Goal: Task Accomplishment & Management: Manage account settings

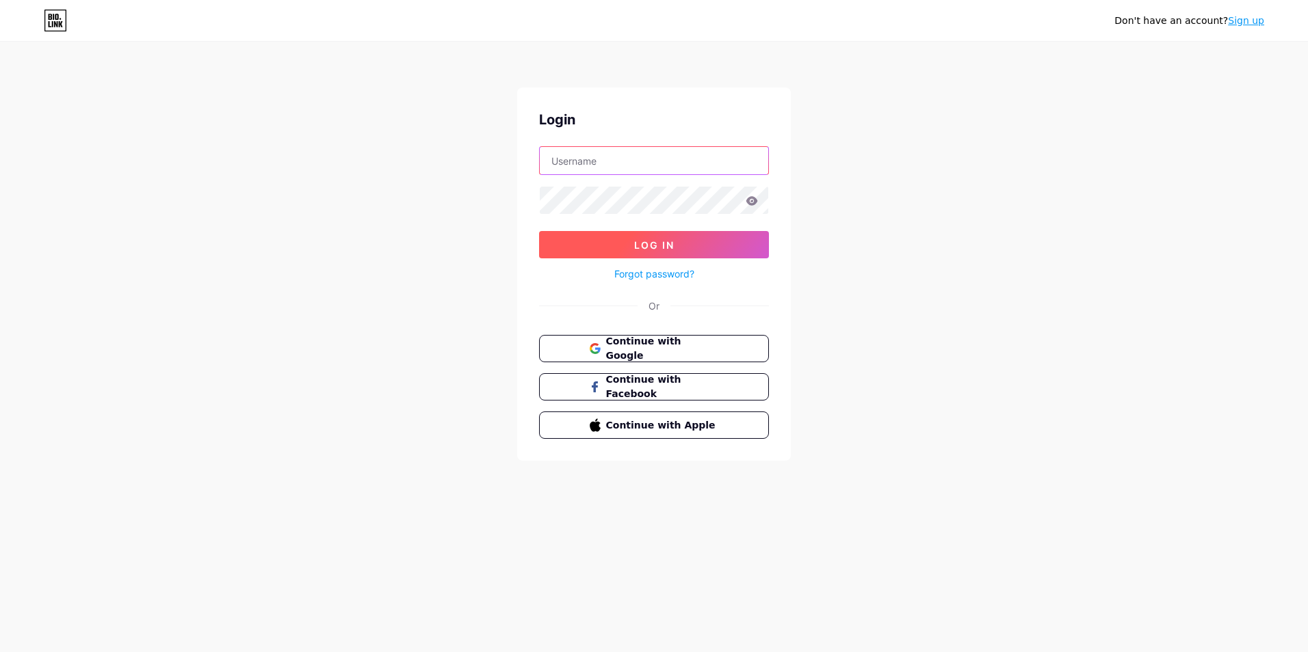
type input "[PERSON_NAME][EMAIL_ADDRESS][DOMAIN_NAME]"
click at [633, 242] on button "Log In" at bounding box center [654, 244] width 230 height 27
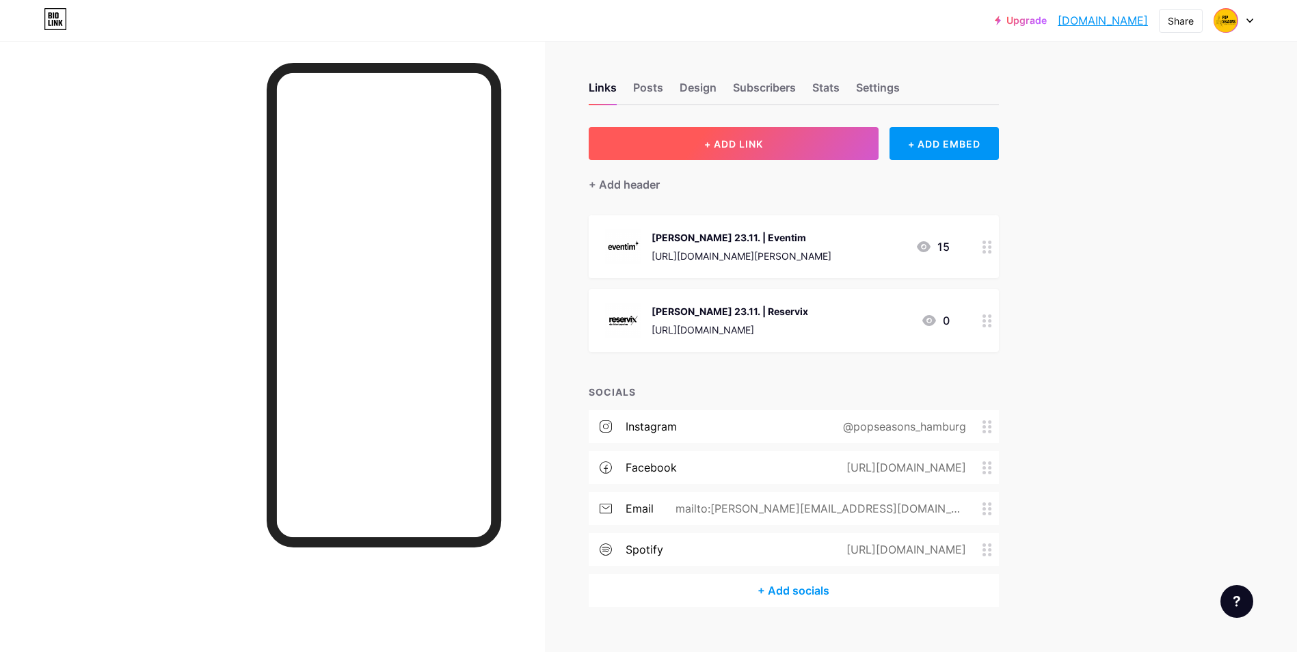
click at [739, 144] on span "+ ADD LINK" at bounding box center [733, 144] width 59 height 12
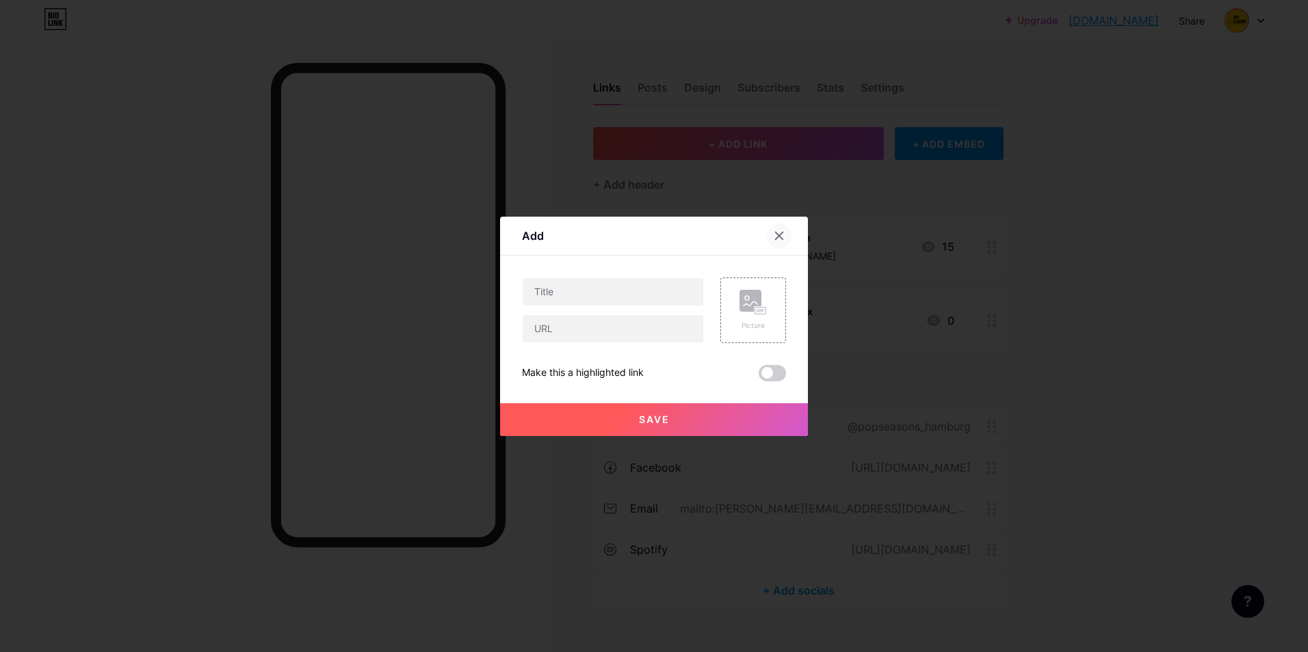
click at [779, 236] on icon at bounding box center [780, 236] width 8 height 8
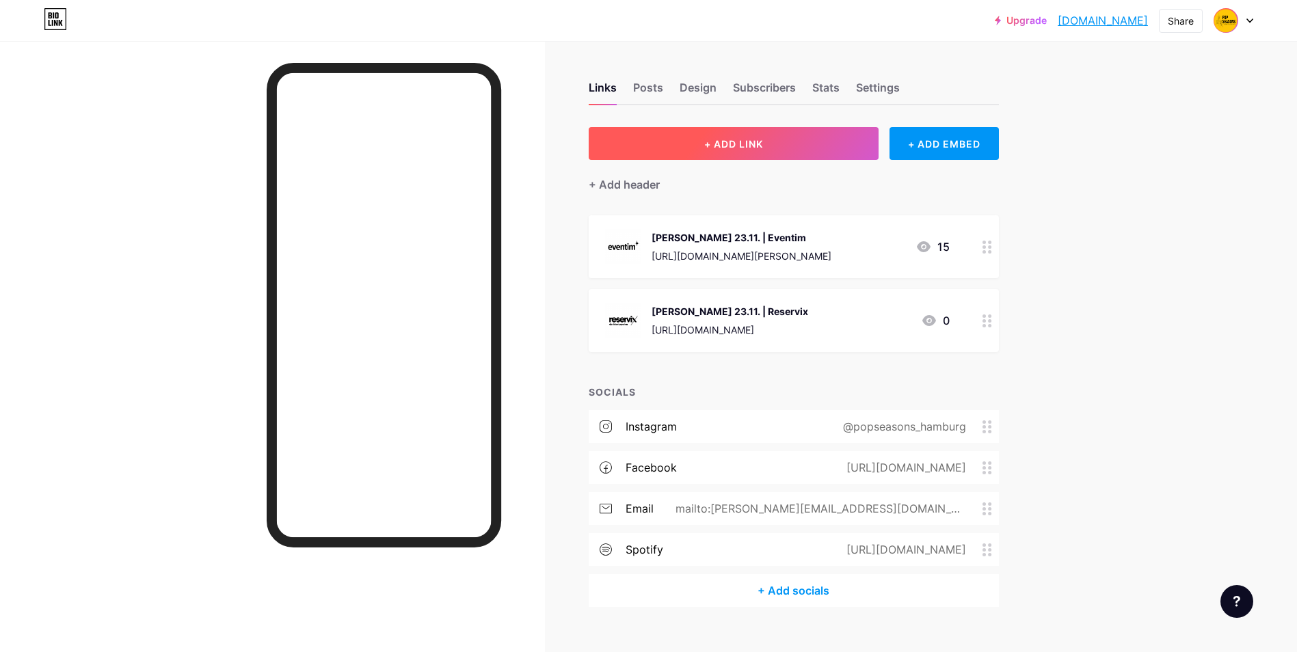
click at [780, 134] on button "+ ADD LINK" at bounding box center [734, 143] width 291 height 33
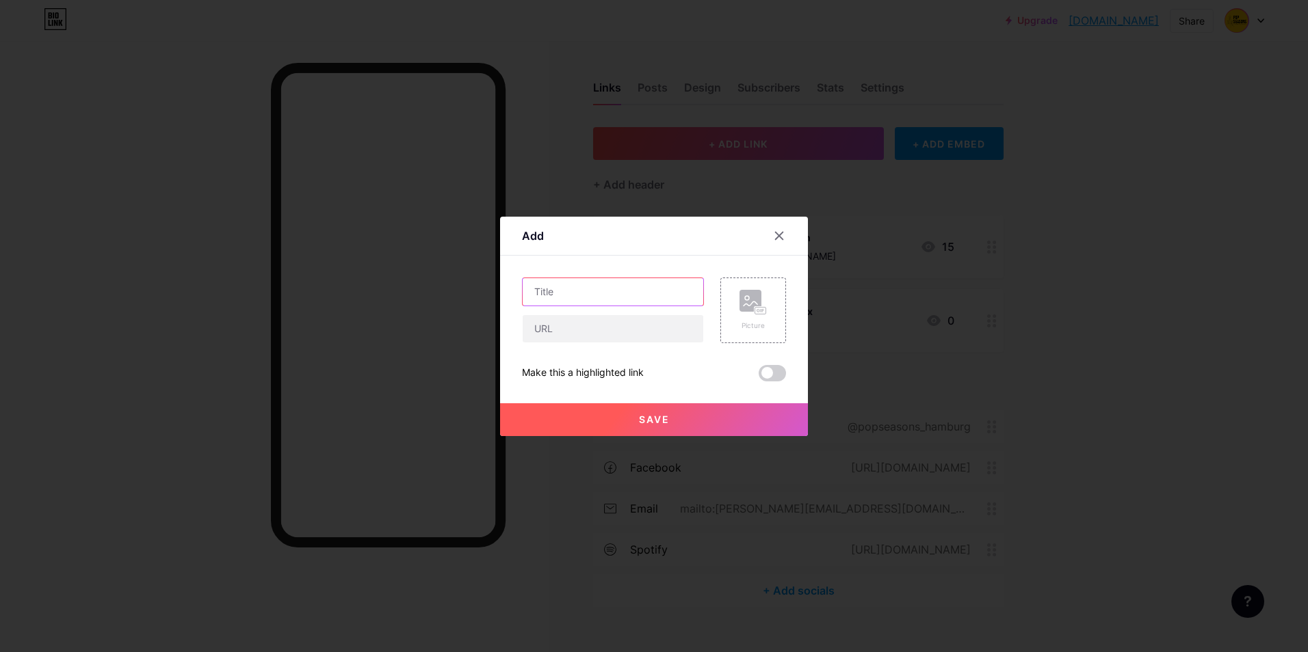
click at [609, 285] on input "text" at bounding box center [612, 291] width 181 height 27
click at [620, 291] on input "[PERSON_NAME] 4.12. |Eventim" at bounding box center [612, 291] width 181 height 27
type input "[PERSON_NAME] 4.12. | Eventim"
click at [644, 323] on input "text" at bounding box center [612, 328] width 181 height 27
paste input "[URL][DOMAIN_NAME][PERSON_NAME]"
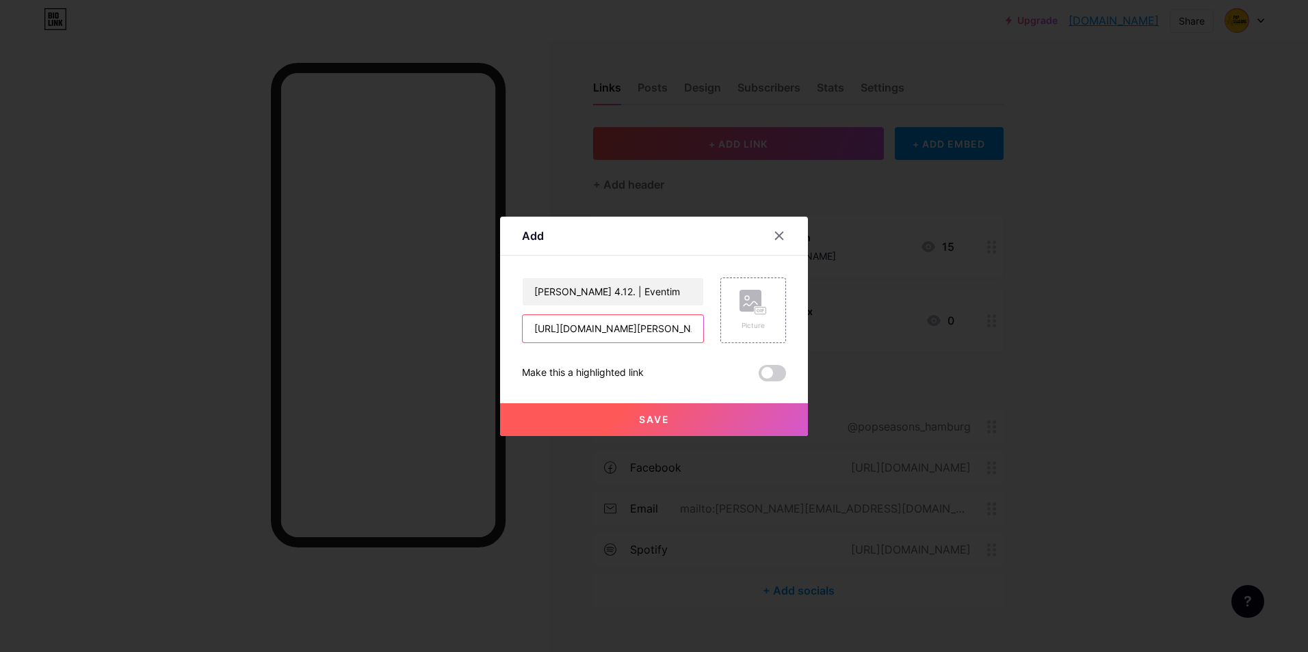
scroll to position [0, 274]
type input "[URL][DOMAIN_NAME][PERSON_NAME]"
click at [752, 296] on rect at bounding box center [750, 301] width 22 height 22
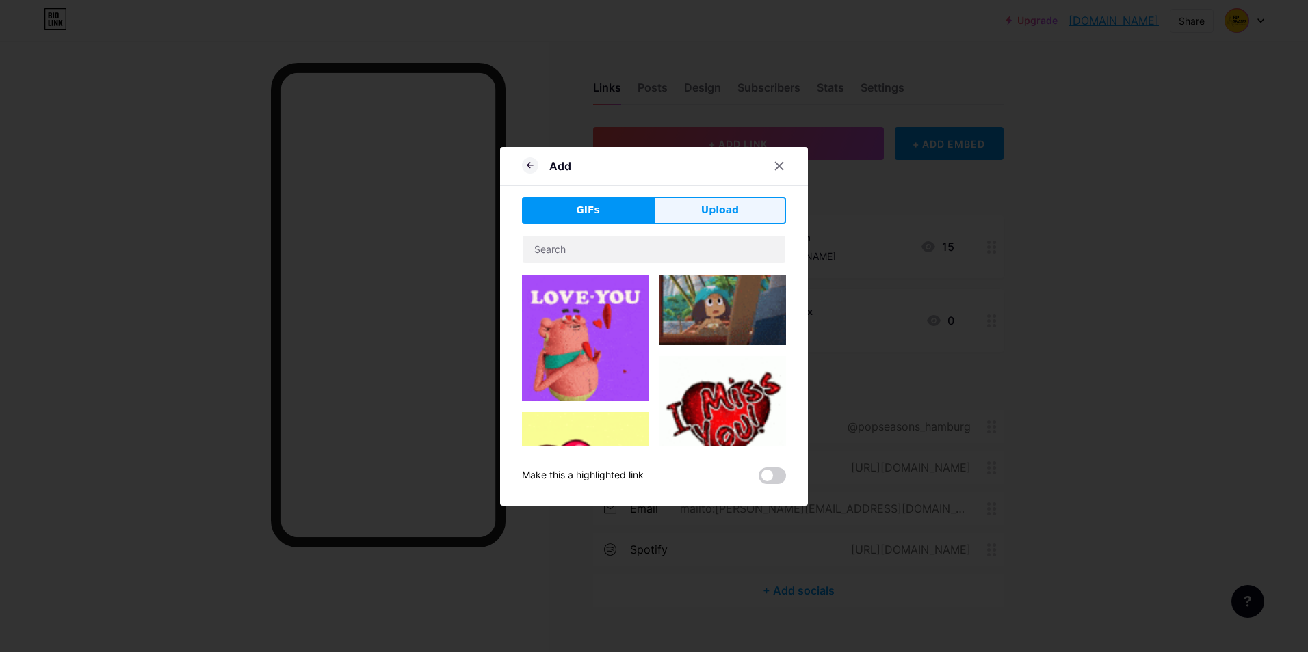
click at [713, 205] on span "Upload" at bounding box center [720, 210] width 38 height 14
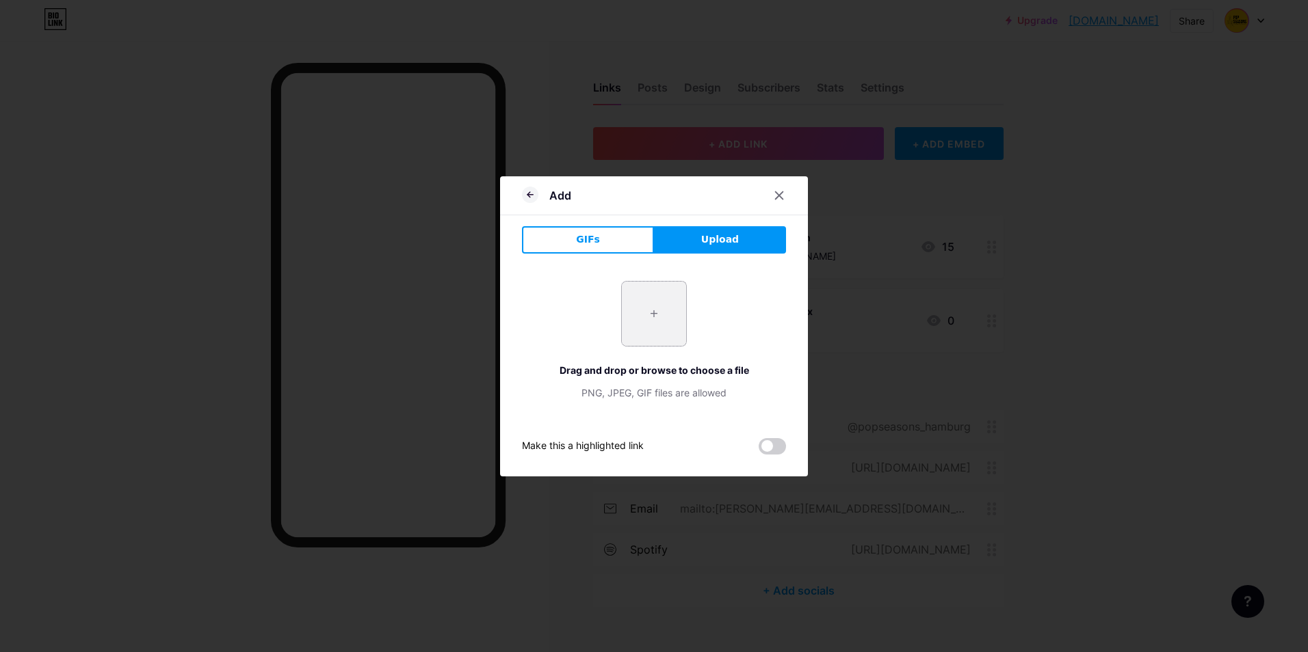
click at [648, 315] on input "file" at bounding box center [654, 314] width 64 height 64
type input "C:\fakepath\Eventim Logo (für Bio Link).png"
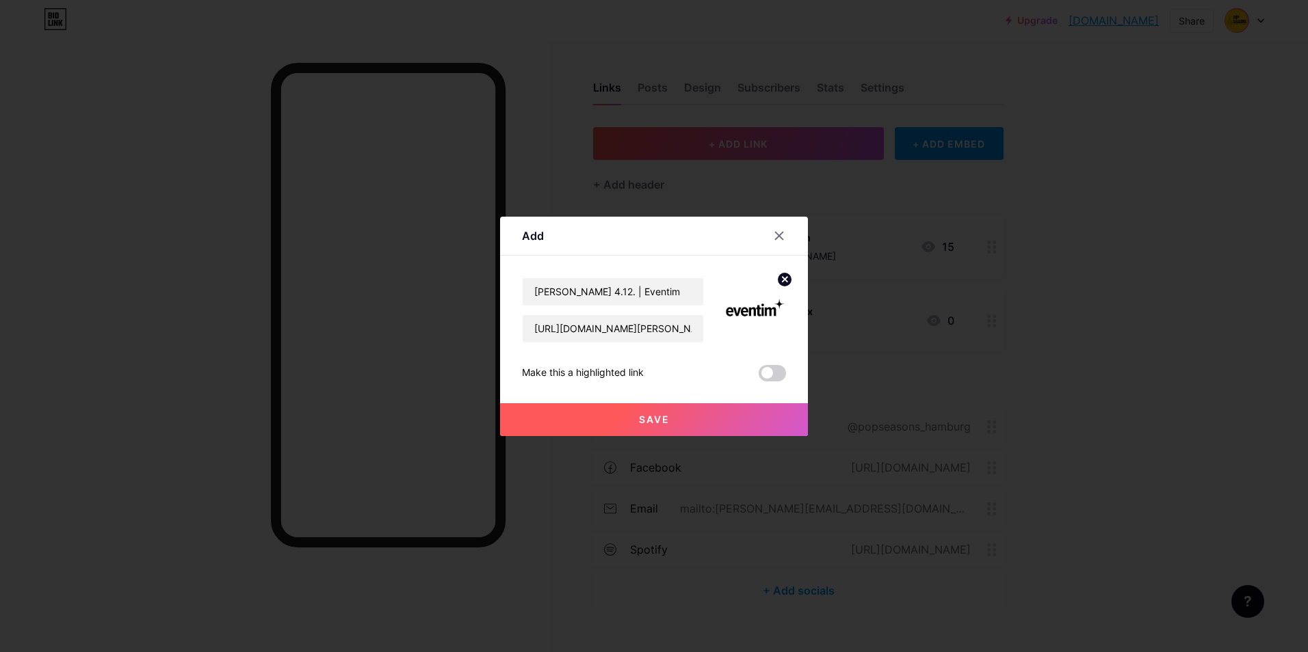
click at [685, 421] on button "Save" at bounding box center [654, 419] width 308 height 33
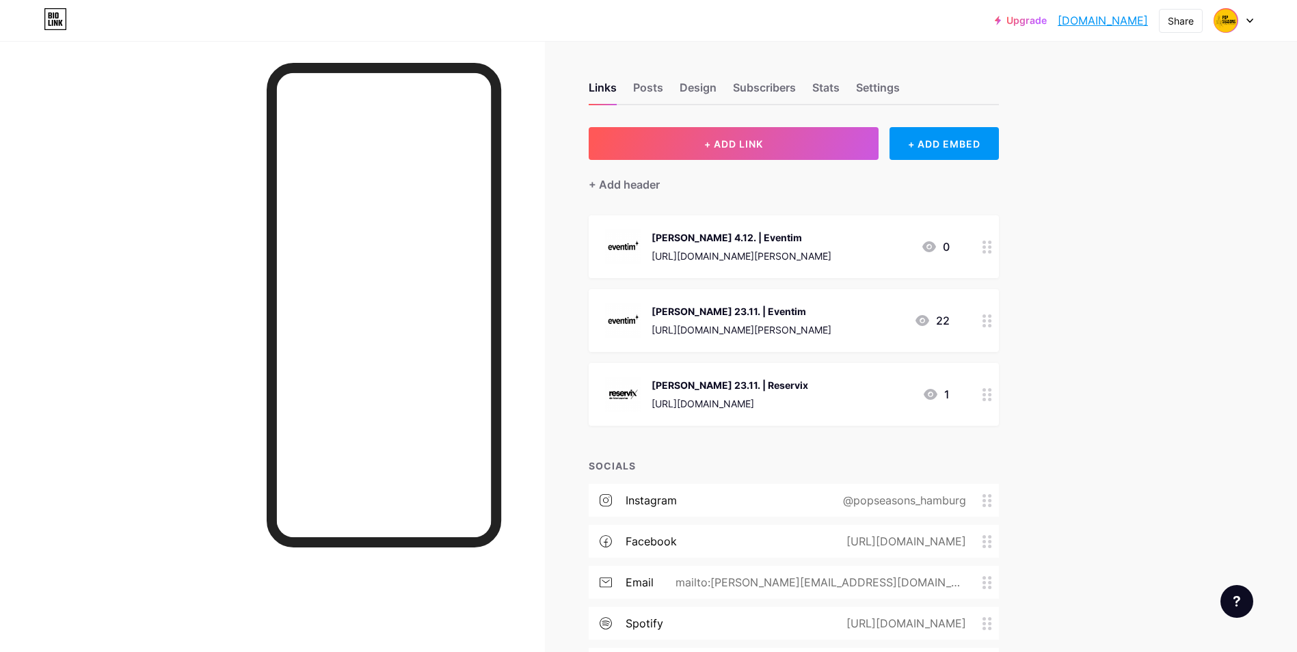
drag, startPoint x: 715, startPoint y: 228, endPoint x: 714, endPoint y: 274, distance: 45.1
click at [714, 274] on div "[PERSON_NAME] 4.12. | Eventim [URL][DOMAIN_NAME][PERSON_NAME] 0" at bounding box center [794, 246] width 410 height 63
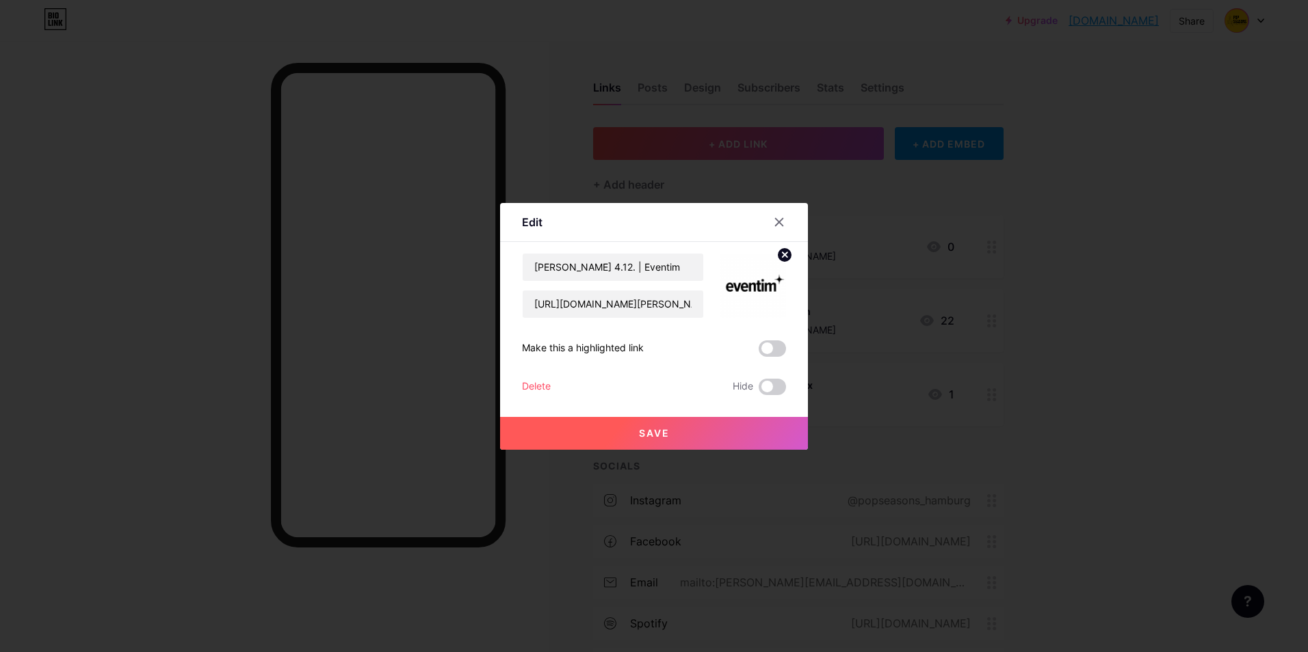
click at [1138, 274] on div at bounding box center [654, 326] width 1308 height 652
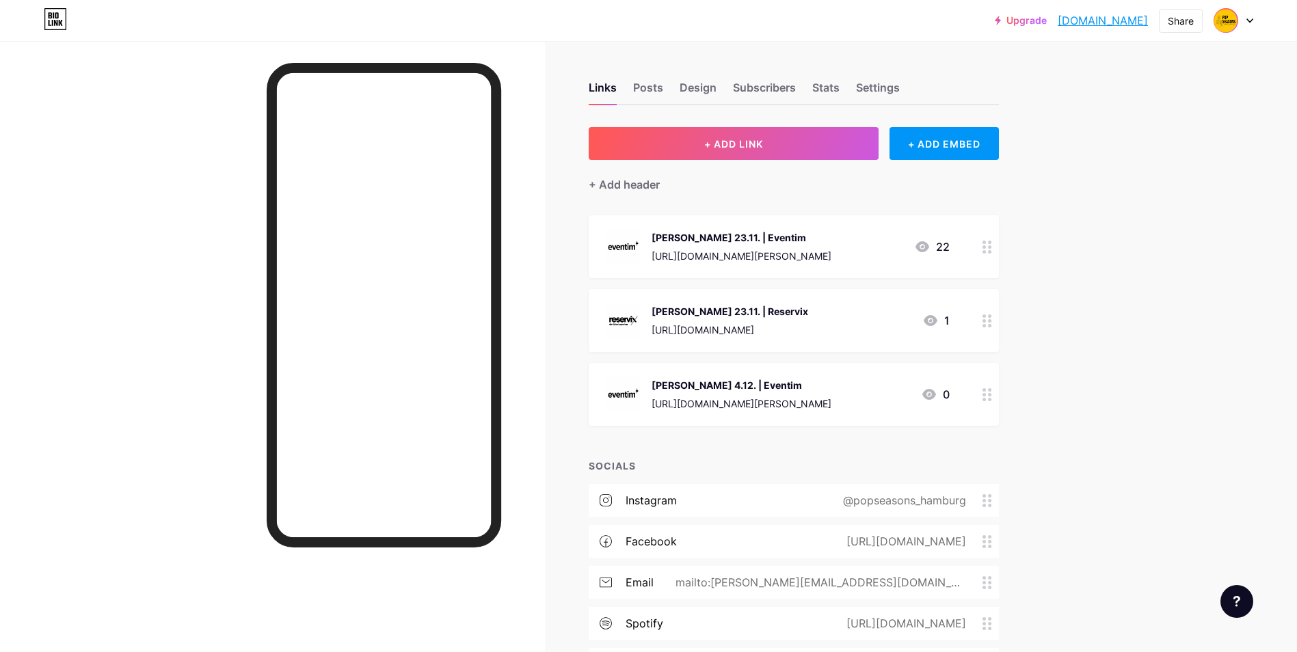
click at [754, 378] on div "[PERSON_NAME] 4.12. | Eventim" at bounding box center [742, 385] width 180 height 14
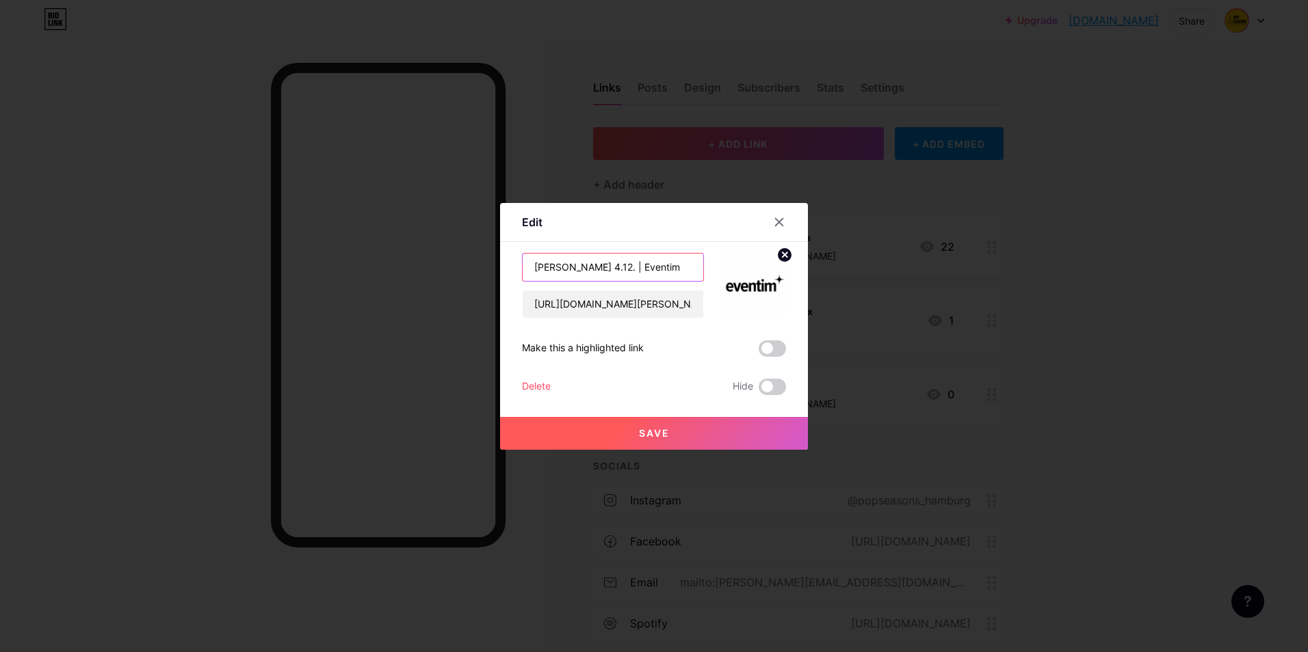
click at [592, 268] on input "[PERSON_NAME] 4.12. | Eventim" at bounding box center [612, 267] width 181 height 27
type input "[PERSON_NAME] 04.12. | Eventim"
click at [660, 435] on span "Save" at bounding box center [654, 433] width 31 height 12
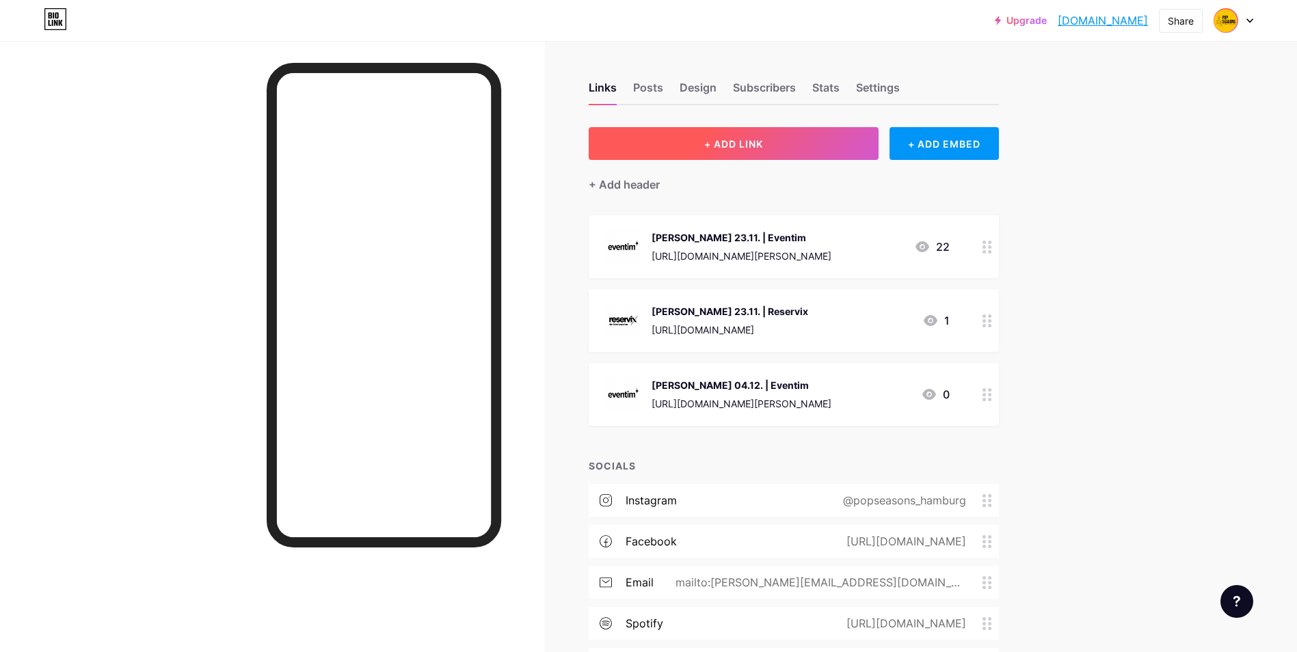
click at [754, 153] on button "+ ADD LINK" at bounding box center [734, 143] width 291 height 33
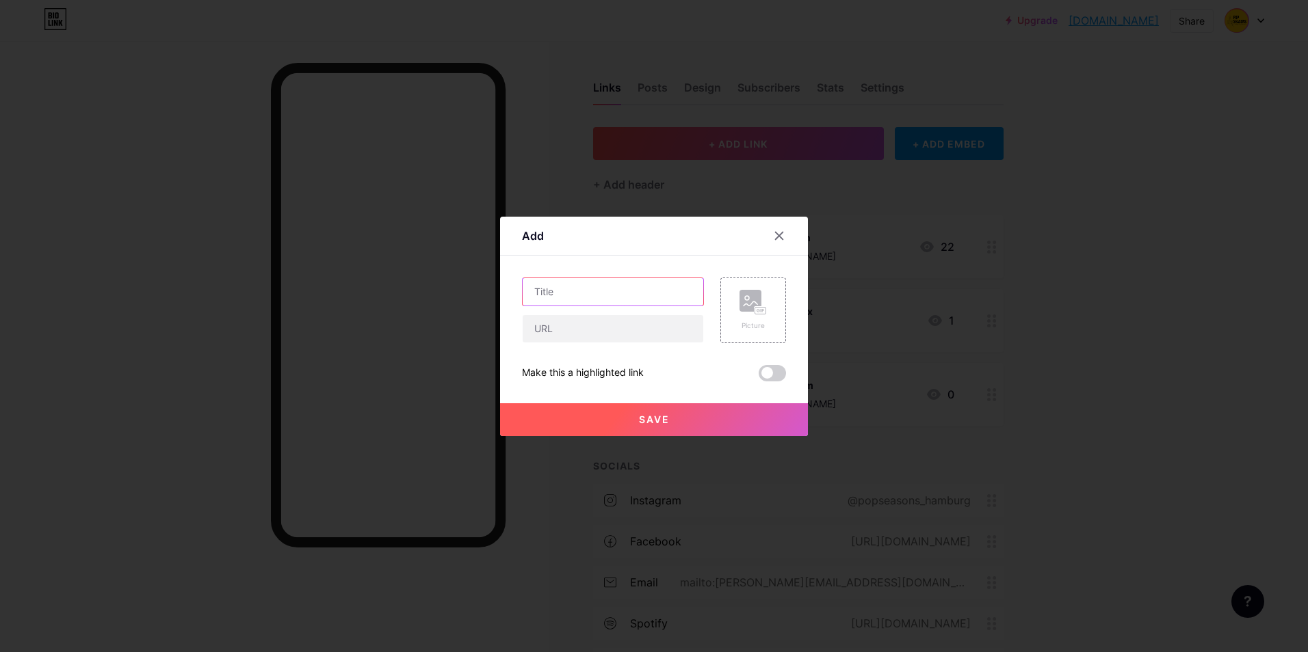
click at [581, 298] on input "text" at bounding box center [612, 291] width 181 height 27
click at [625, 288] on input "[PERSON_NAME] 04.12. |Reservix" at bounding box center [612, 291] width 181 height 27
type input "[PERSON_NAME] 04.12. | Reservix"
click at [628, 323] on input "text" at bounding box center [612, 328] width 181 height 27
paste input "[URL][DOMAIN_NAME]"
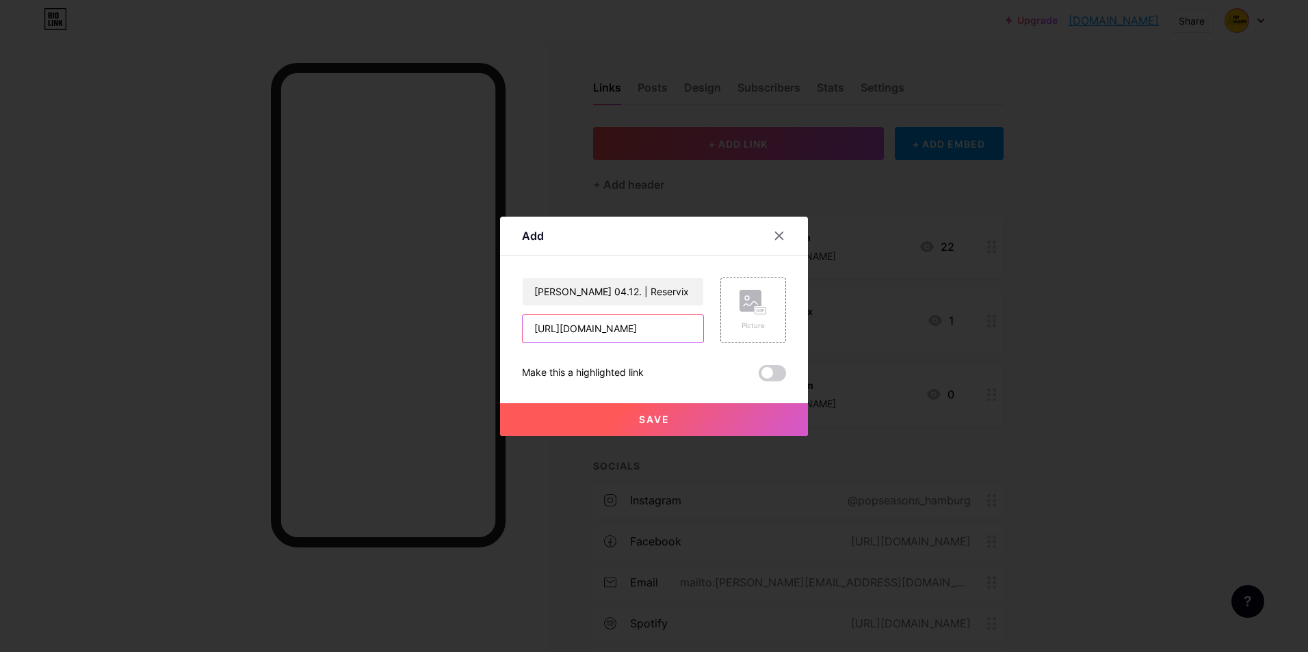
scroll to position [0, 73]
type input "[URL][DOMAIN_NAME]"
click at [765, 301] on icon at bounding box center [752, 302] width 27 height 25
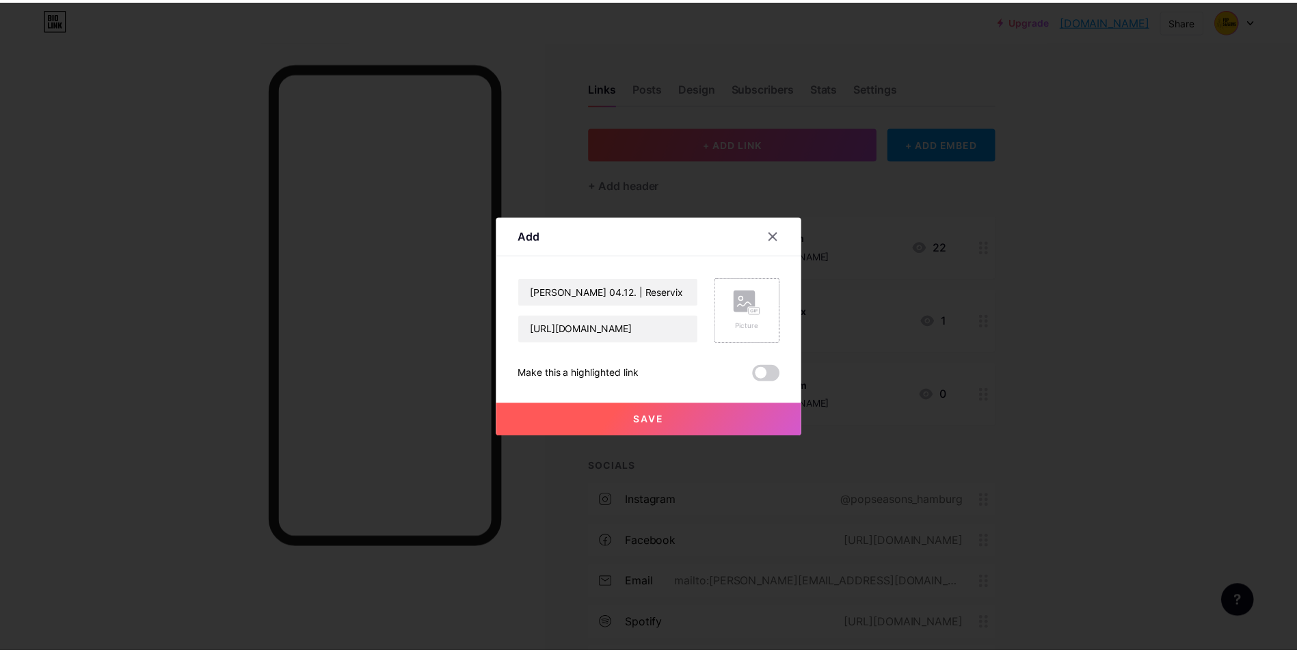
scroll to position [0, 0]
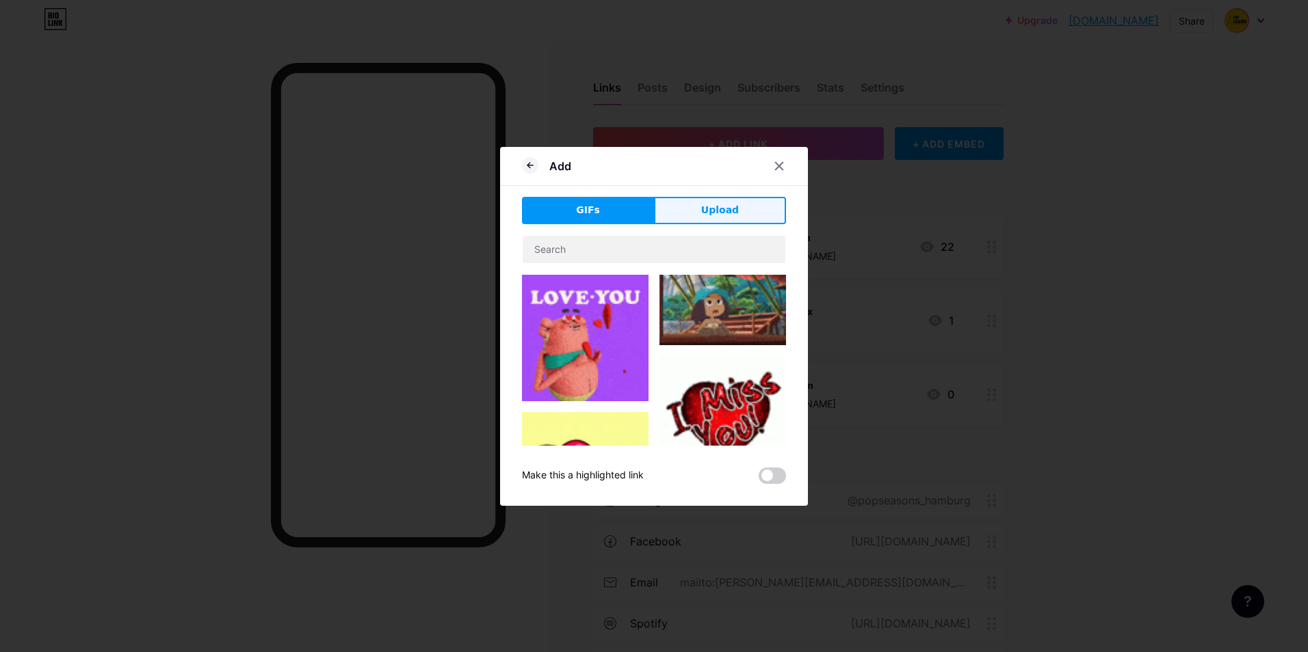
click at [719, 214] on span "Upload" at bounding box center [720, 210] width 38 height 14
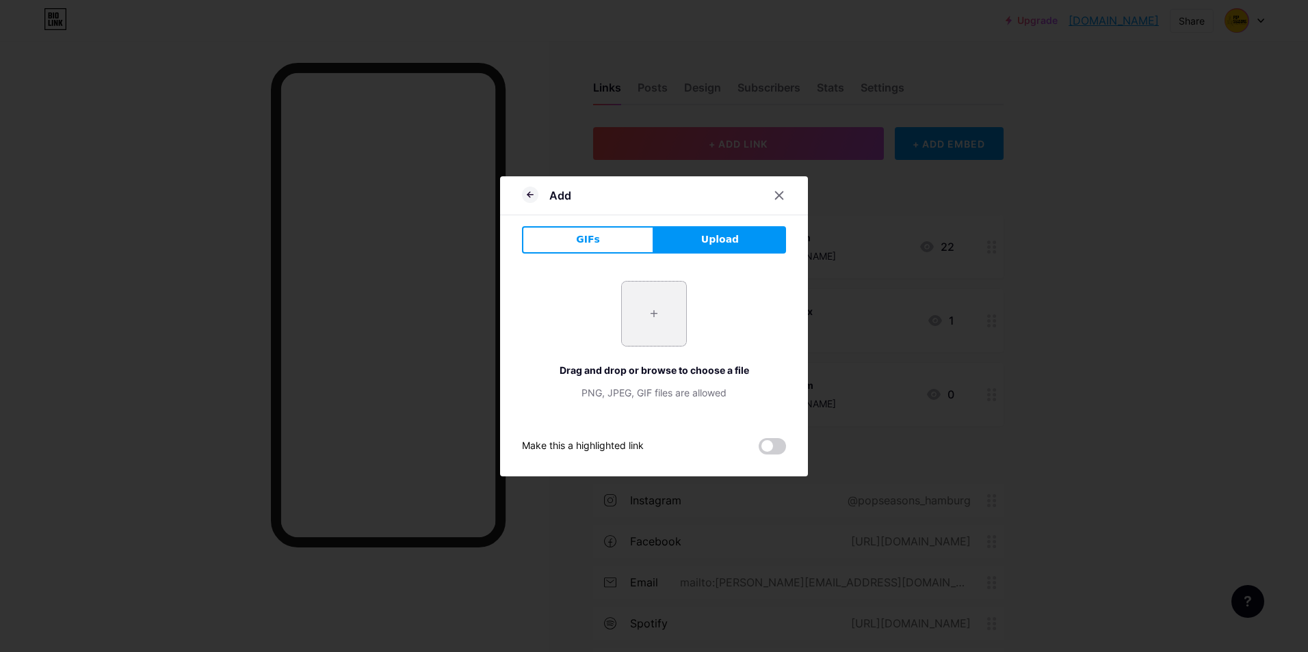
click at [671, 299] on input "file" at bounding box center [654, 314] width 64 height 64
type input "C:\fakepath\Reservix Logo (für Bio Link).png"
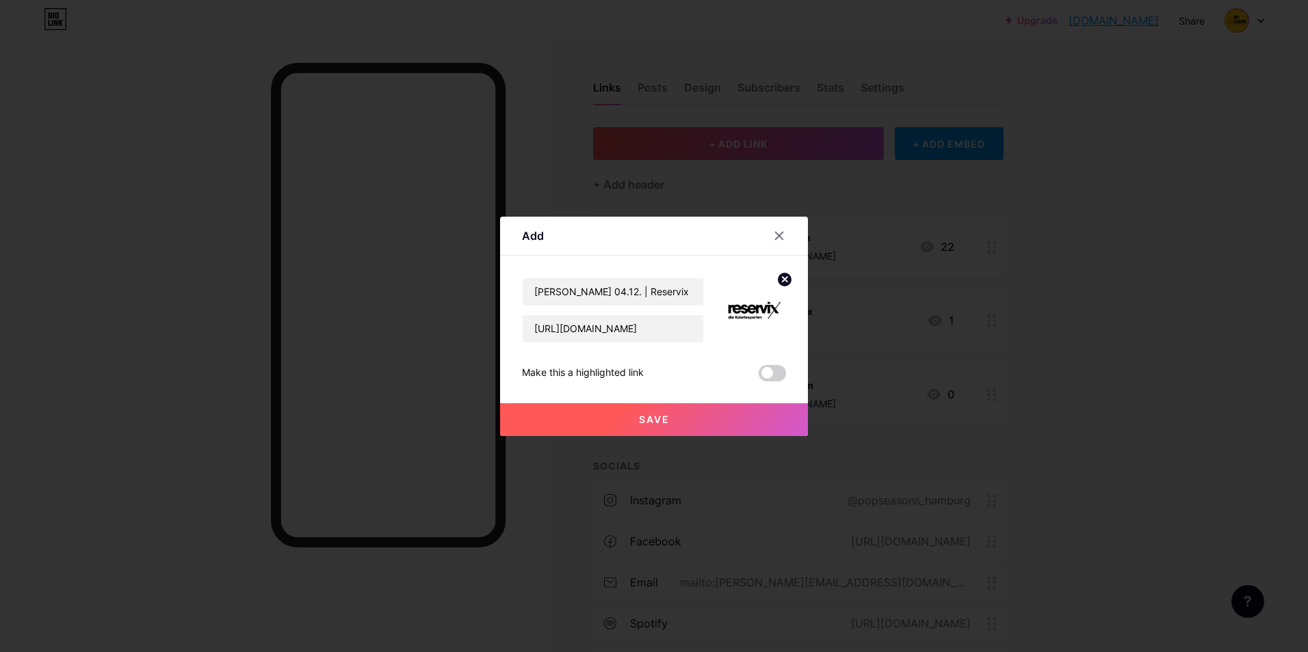
click at [651, 421] on span "Save" at bounding box center [654, 420] width 31 height 12
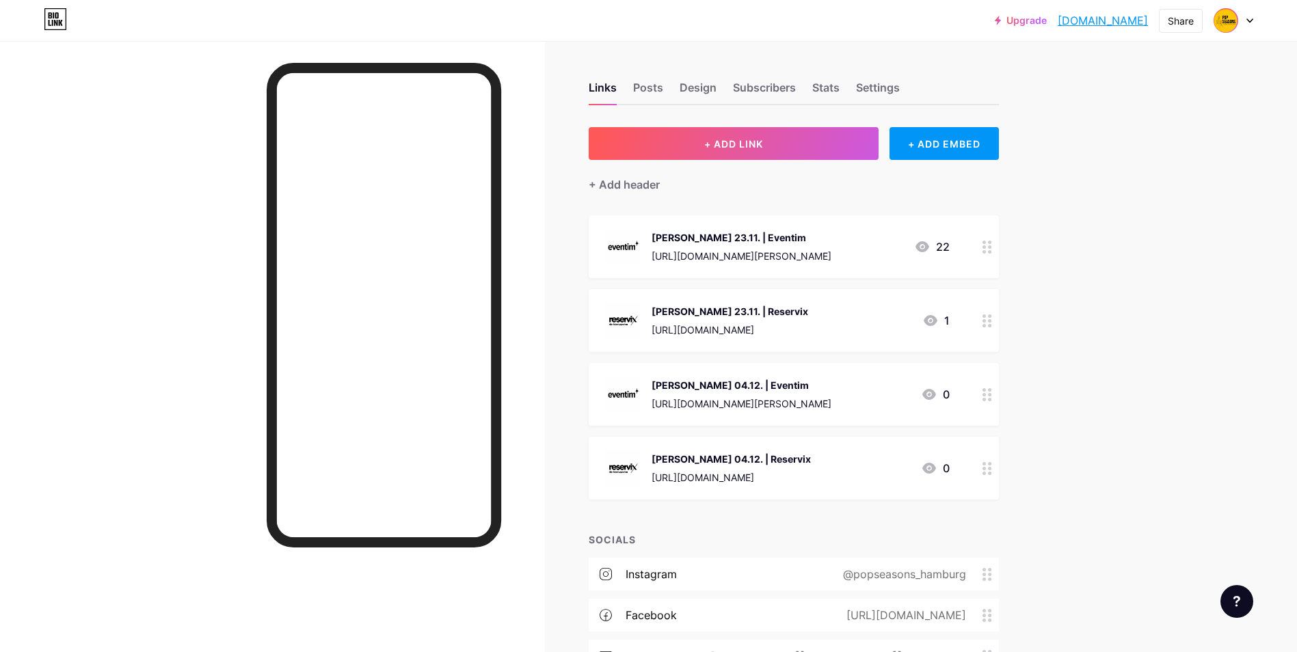
click at [1141, 445] on div "Upgrade [DOMAIN_NAME].... [DOMAIN_NAME] Share Switch accounts Pop Seasons [DOMA…" at bounding box center [648, 411] width 1297 height 823
click at [1130, 270] on div "Upgrade [DOMAIN_NAME].... [DOMAIN_NAME] Share Switch accounts Pop Seasons [DOMA…" at bounding box center [648, 411] width 1297 height 823
click at [1169, 308] on div "Upgrade [DOMAIN_NAME].... [DOMAIN_NAME] Share Switch accounts Pop Seasons [DOMA…" at bounding box center [648, 411] width 1297 height 823
